Goal: Find specific page/section: Find specific page/section

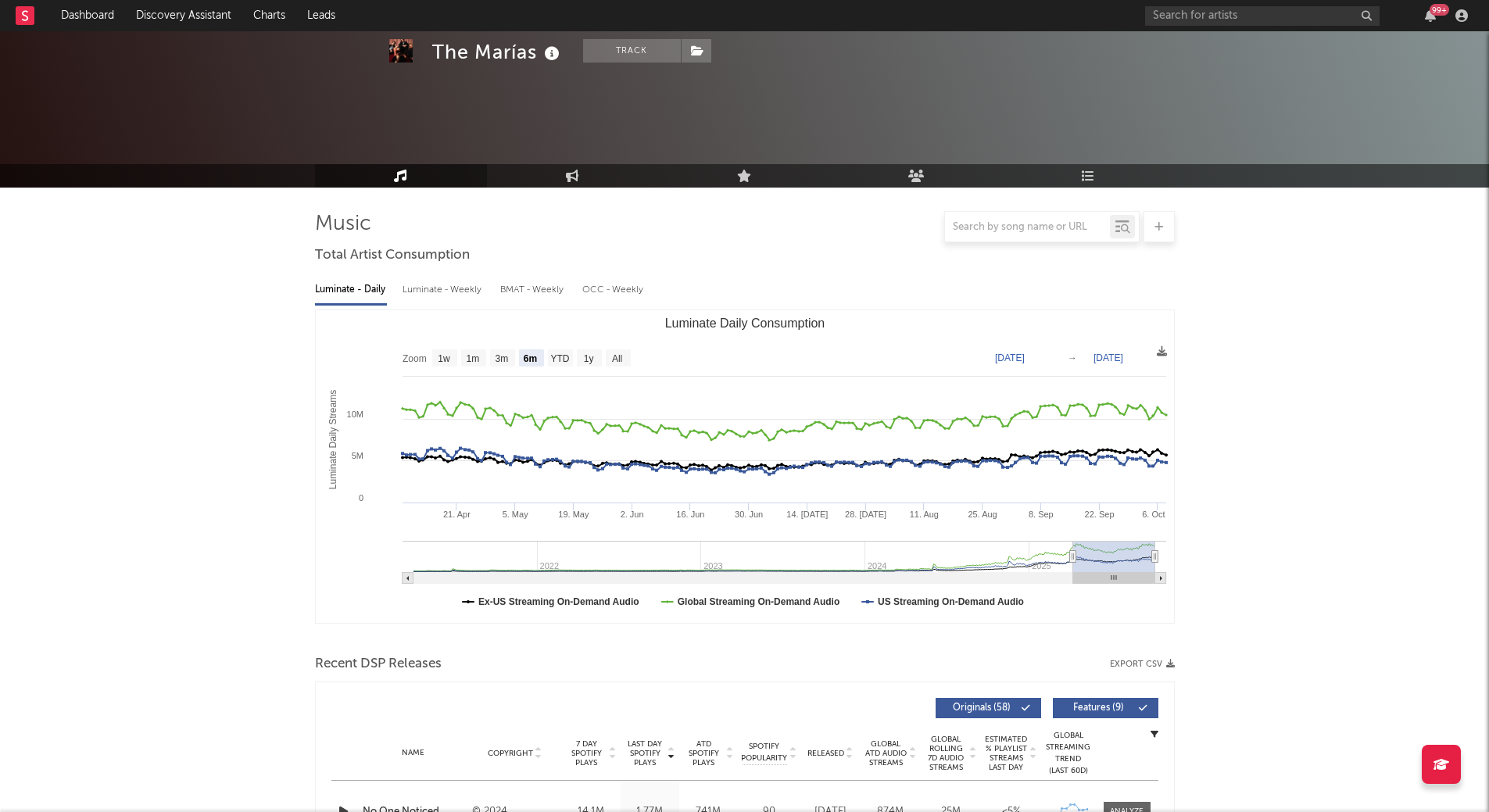
select select "6m"
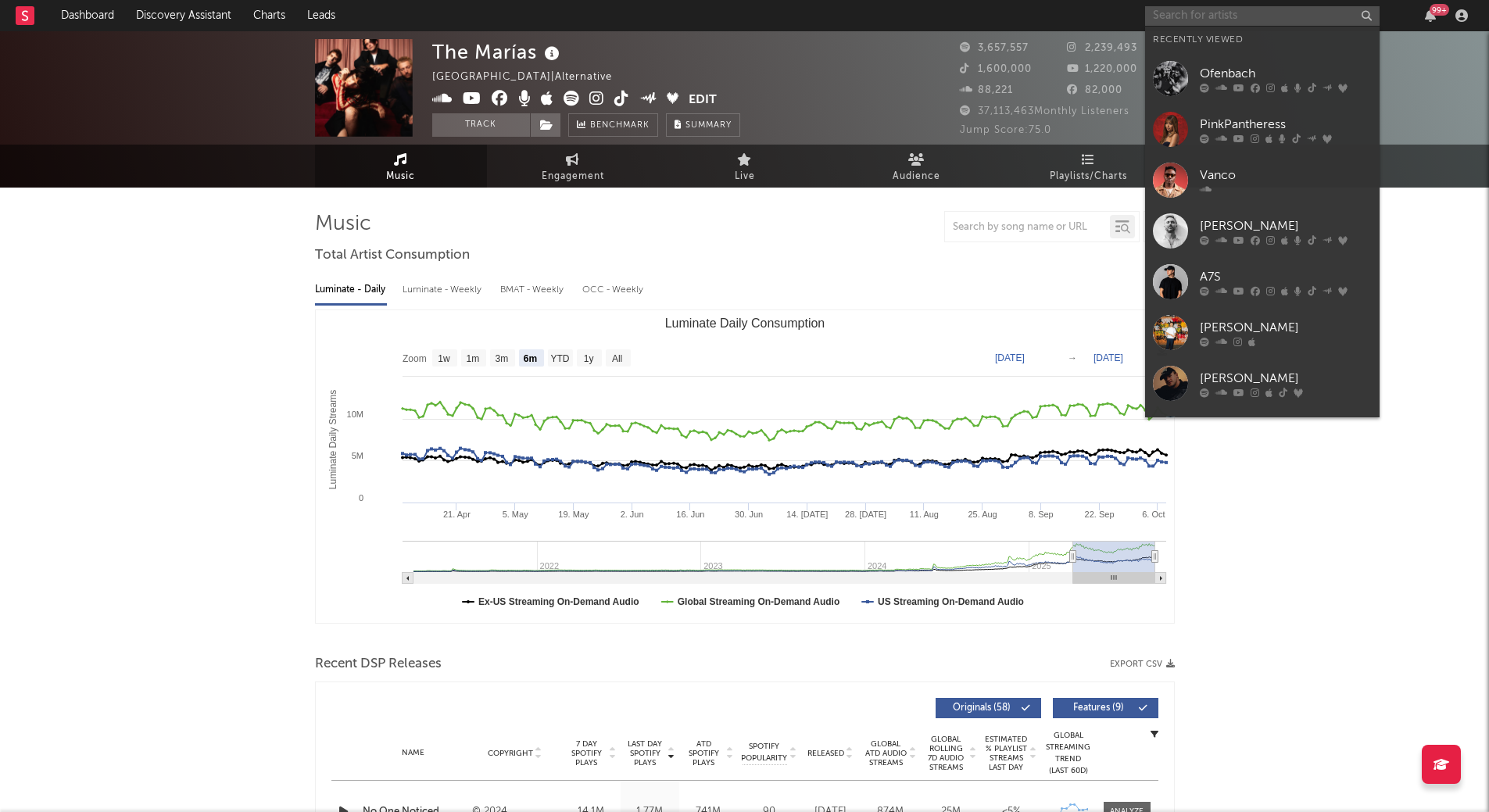
click at [1367, 12] on input "text" at bounding box center [1262, 16] width 234 height 19
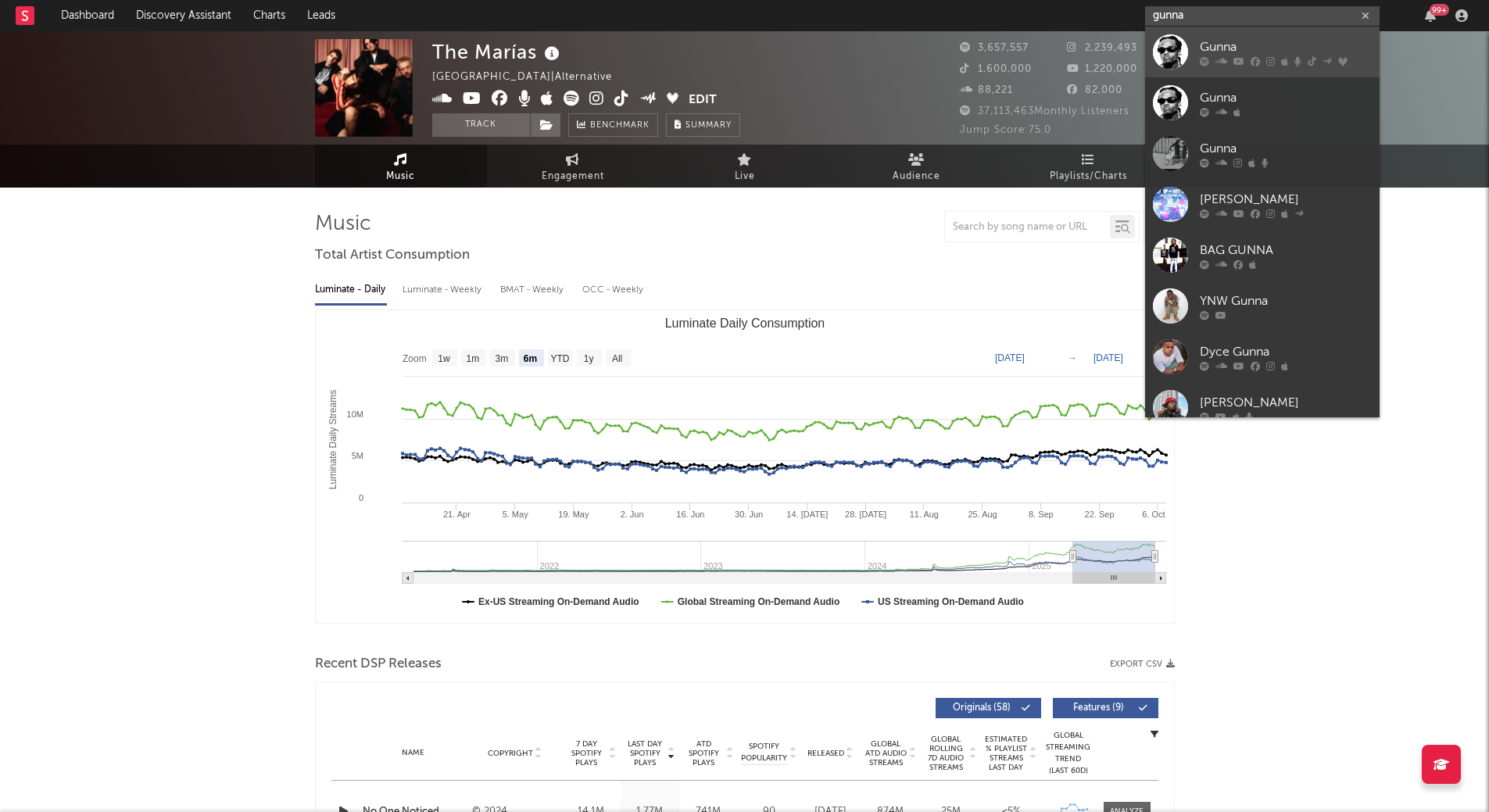
type input "gunna"
click at [1252, 55] on div "Gunna" at bounding box center [1286, 47] width 172 height 19
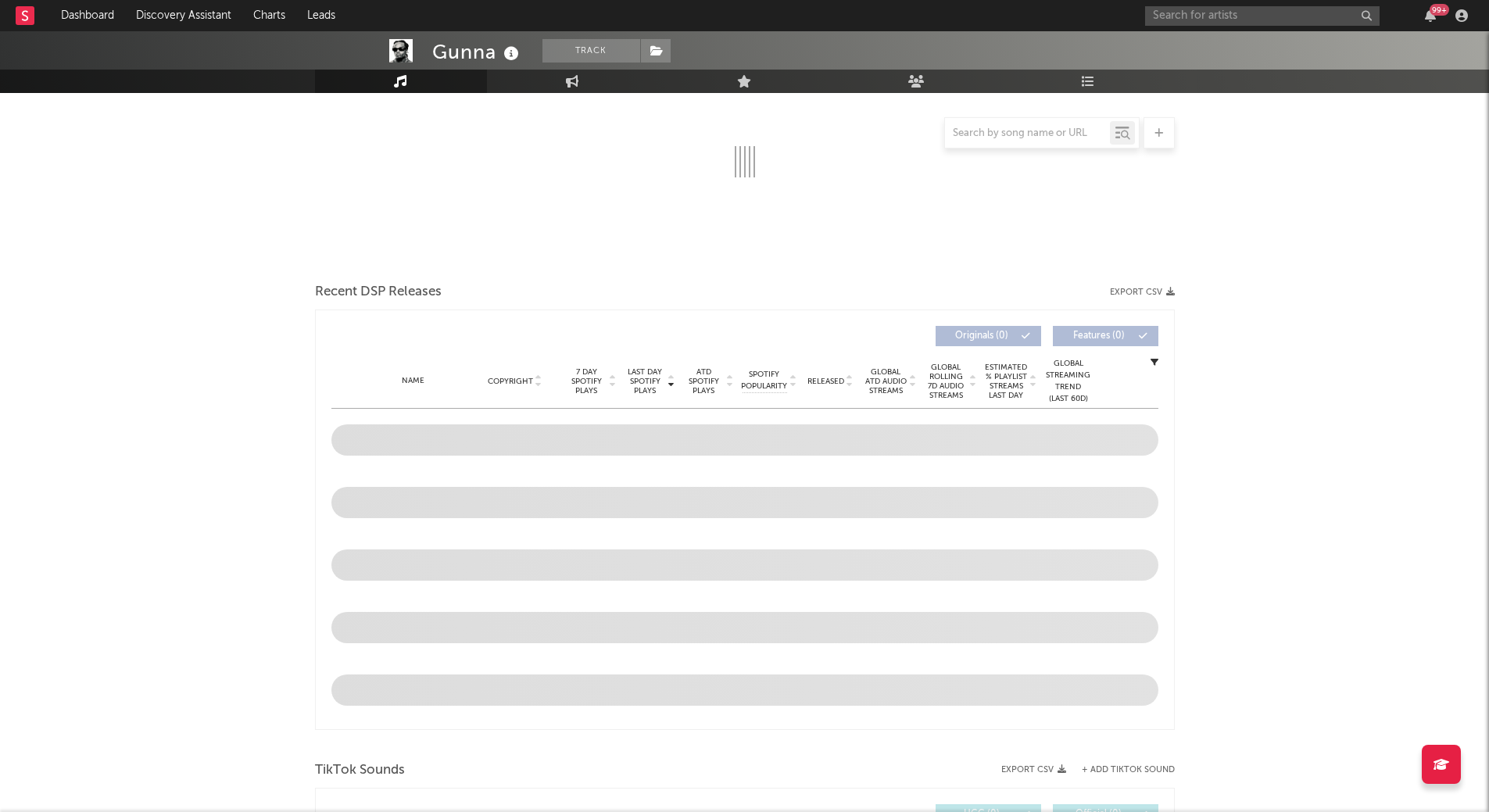
scroll to position [372, 0]
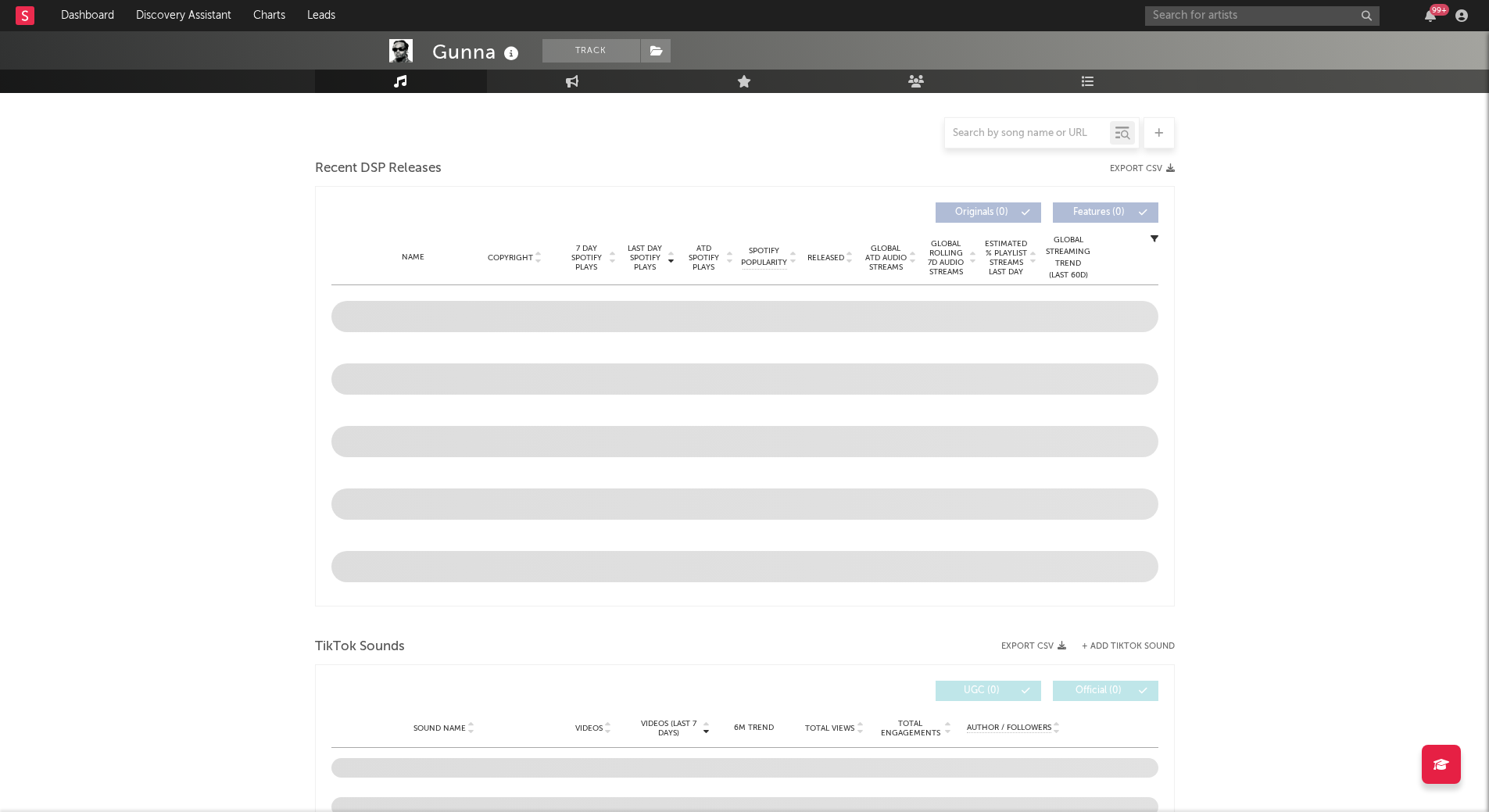
select select "6m"
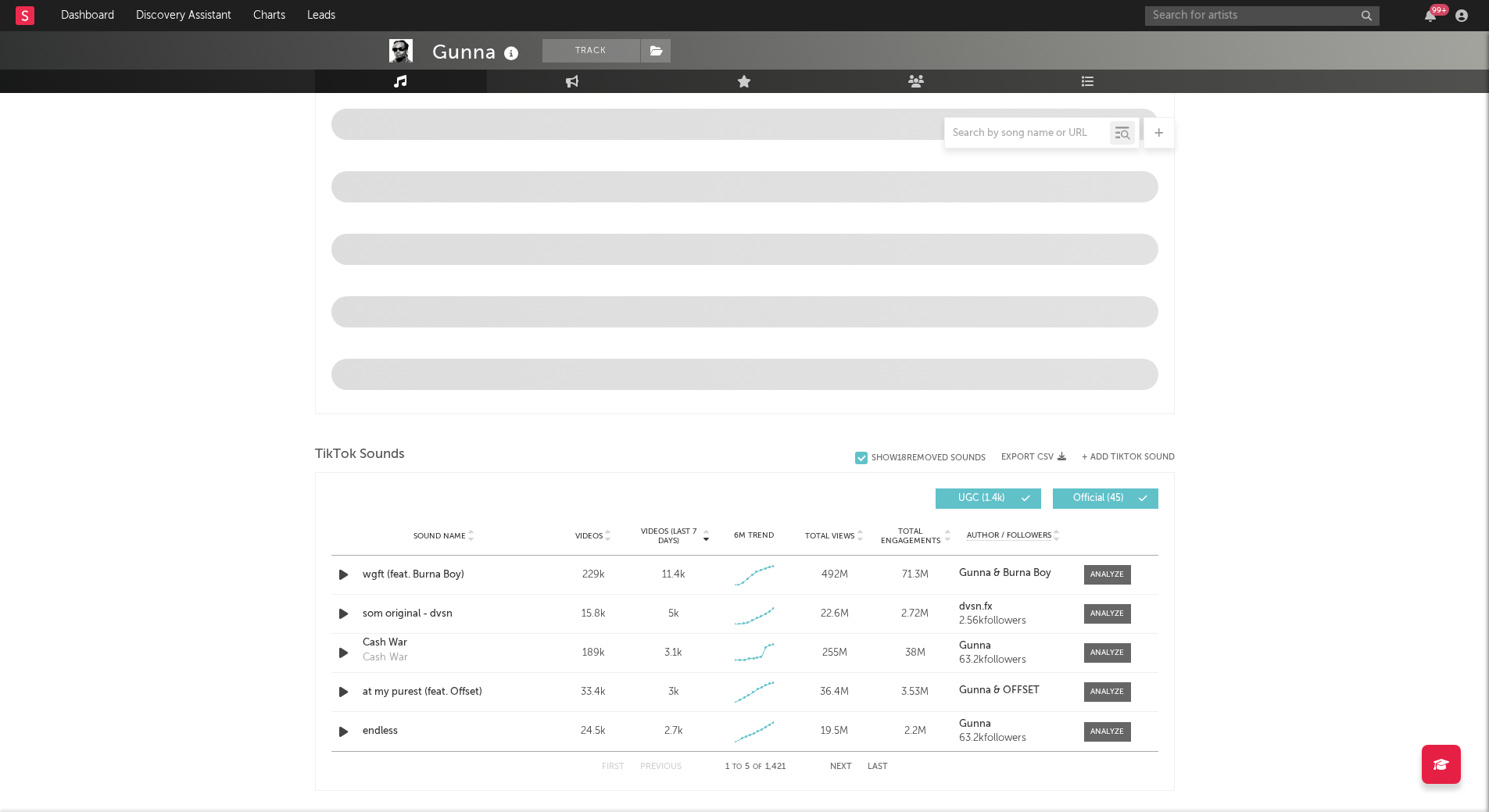
scroll to position [691, 0]
